Goal: Task Accomplishment & Management: Use online tool/utility

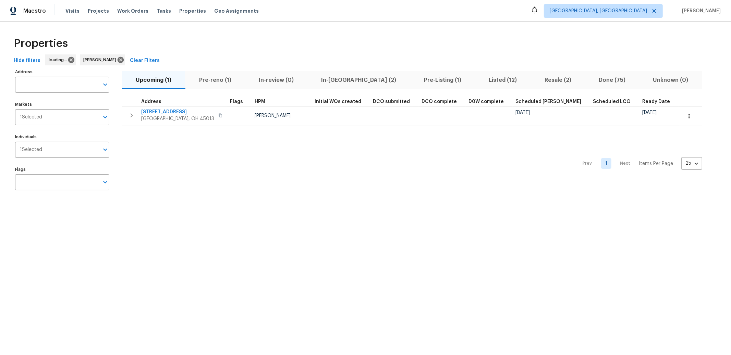
click at [217, 82] on span "Pre-reno (1)" at bounding box center [214, 80] width 51 height 10
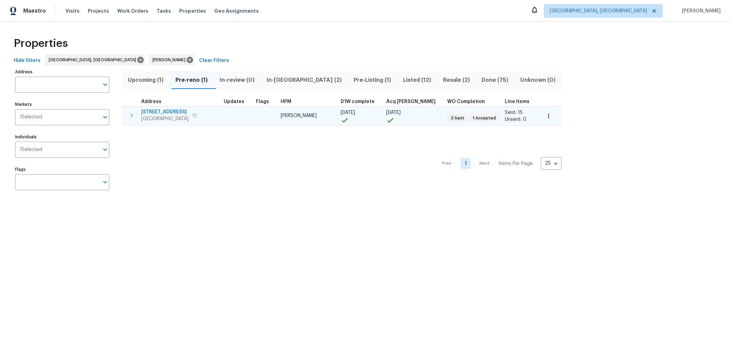
click at [160, 113] on span "[STREET_ADDRESS]" at bounding box center [164, 112] width 47 height 7
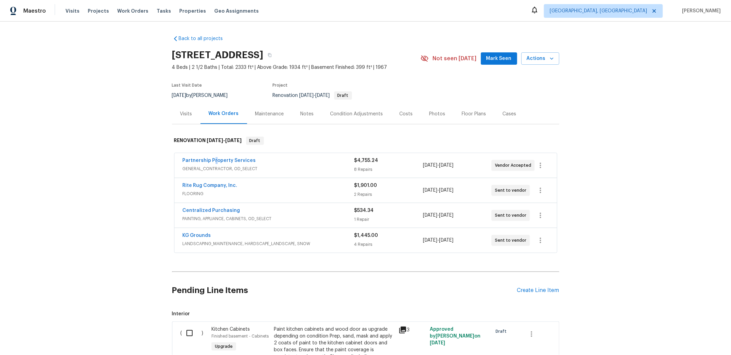
click at [211, 163] on span "Partnership Property Services" at bounding box center [219, 160] width 73 height 7
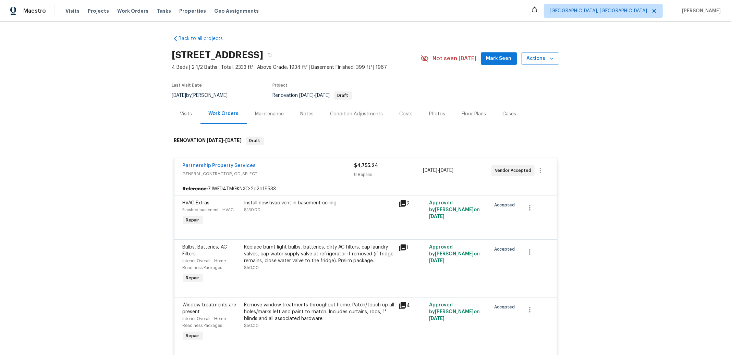
click at [221, 163] on span "Partnership Property Services" at bounding box center [219, 165] width 73 height 7
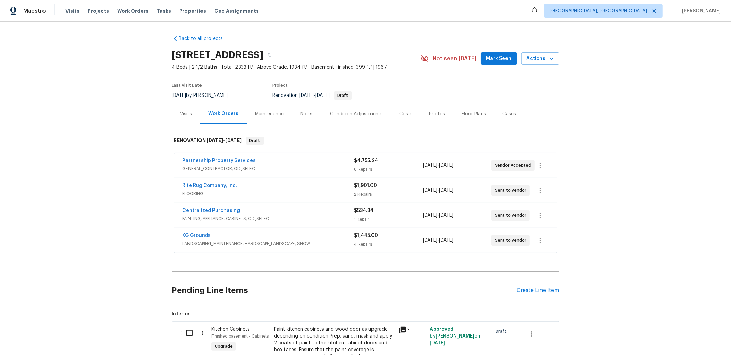
click at [221, 163] on span "Partnership Property Services" at bounding box center [219, 160] width 73 height 7
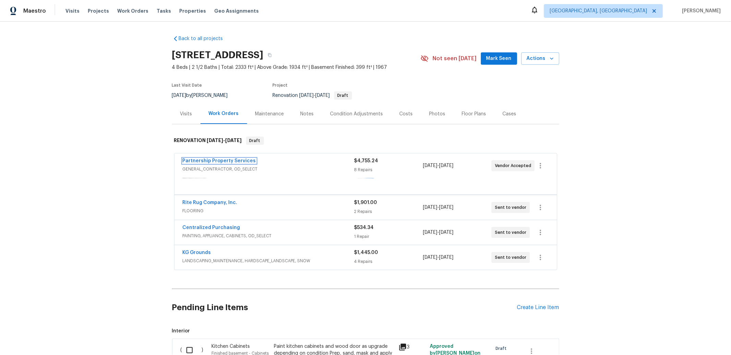
click at [221, 163] on link "Partnership Property Services" at bounding box center [219, 161] width 73 height 5
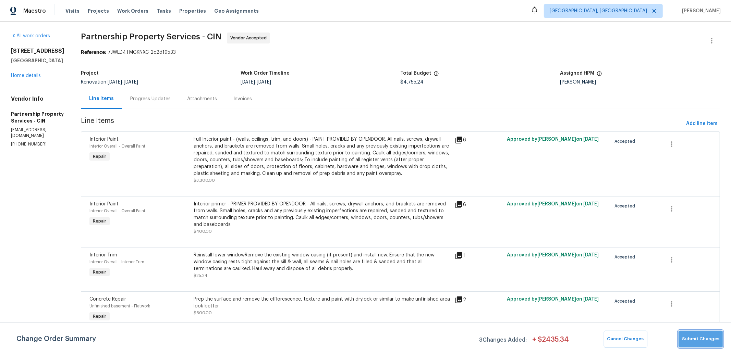
click at [702, 338] on span "Submit Changes" at bounding box center [700, 339] width 37 height 8
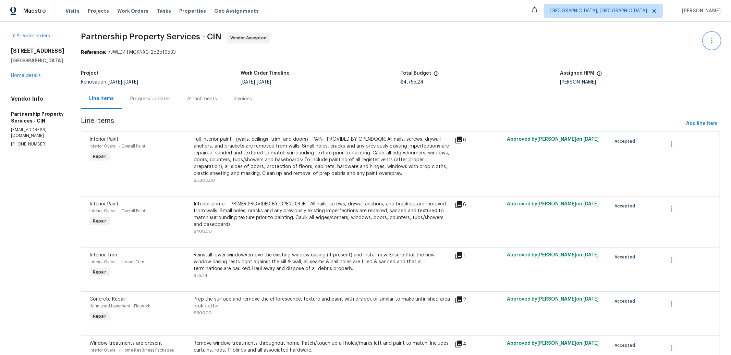
click at [707, 41] on icon "button" at bounding box center [711, 41] width 8 height 8
click at [686, 64] on li "View In Trade Partner Portal" at bounding box center [689, 63] width 74 height 11
